Goal: Obtain resource: Obtain resource

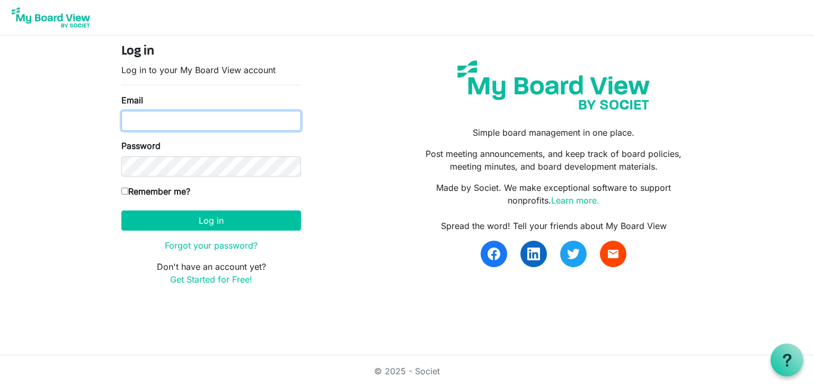
click at [169, 120] on input "Email" at bounding box center [211, 121] width 180 height 20
type input "[EMAIL_ADDRESS][DOMAIN_NAME]"
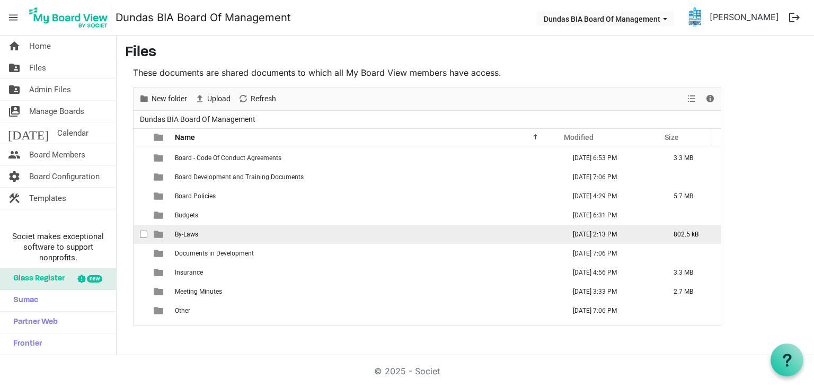
scroll to position [49, 0]
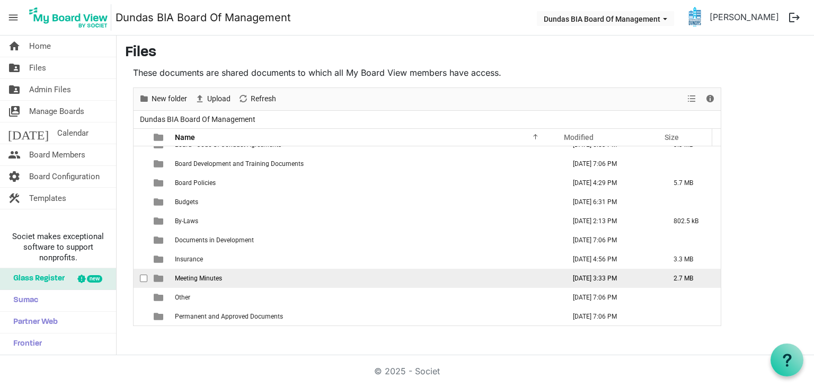
click at [317, 273] on td "Meeting Minutes" at bounding box center [367, 278] width 390 height 19
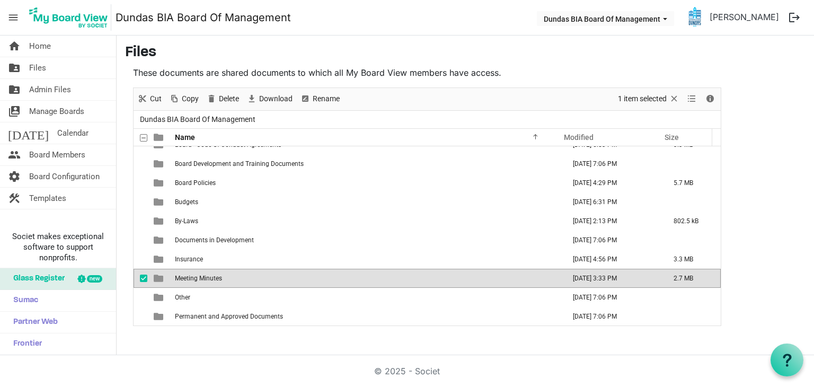
click at [317, 273] on td "Meeting Minutes" at bounding box center [367, 278] width 390 height 19
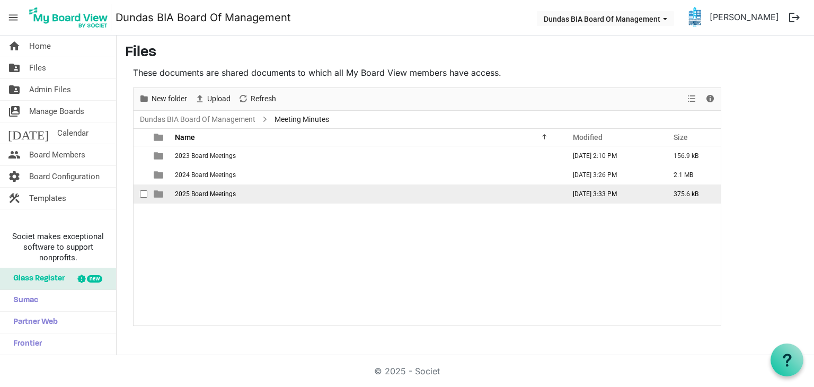
click at [277, 189] on td "2025 Board Meetings" at bounding box center [367, 194] width 390 height 19
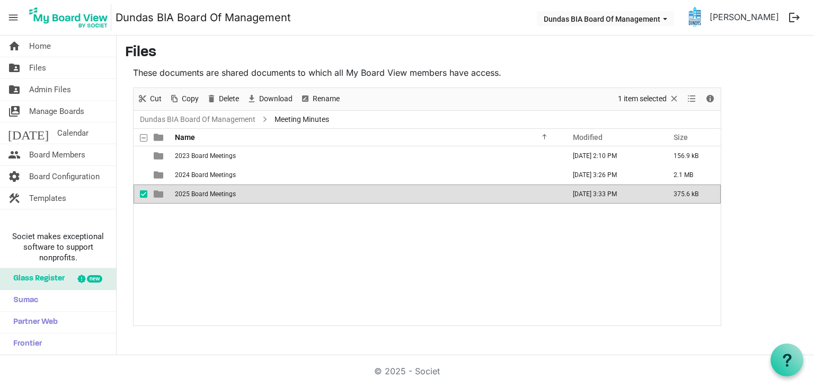
click at [277, 189] on td "2025 Board Meetings" at bounding box center [367, 194] width 390 height 19
